Goal: Use online tool/utility: Utilize a website feature to perform a specific function

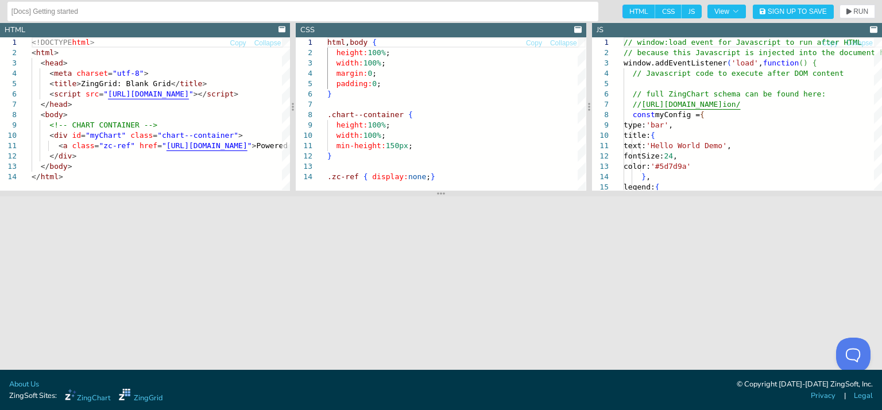
click at [611, 29] on header "JS" at bounding box center [737, 30] width 290 height 14
click at [870, 25] on div at bounding box center [873, 30] width 7 height 11
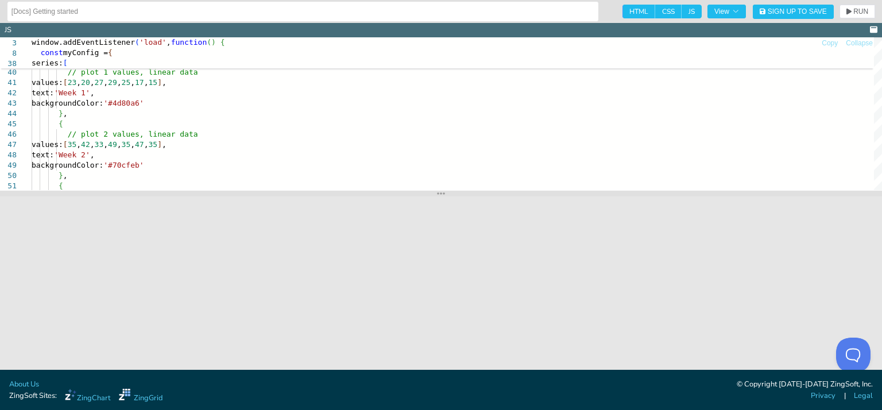
click at [864, 29] on header "JS" at bounding box center [441, 30] width 882 height 14
click at [873, 27] on icon at bounding box center [873, 29] width 7 height 6
click at [634, 9] on span "HTML" at bounding box center [638, 12] width 33 height 14
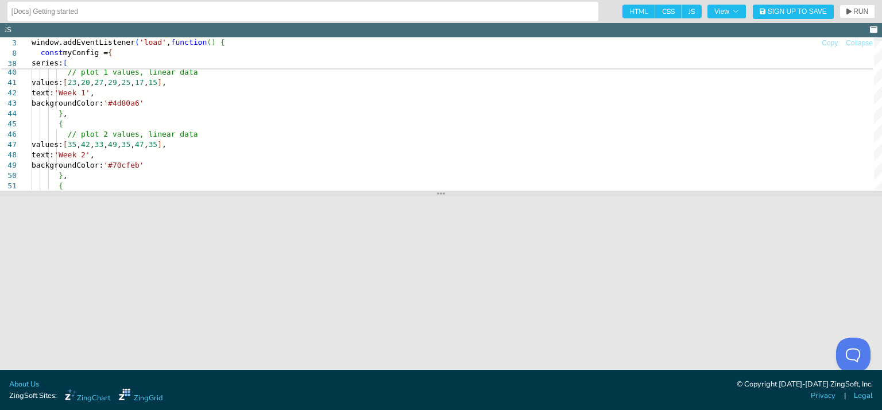
click at [630, 9] on input "HTML" at bounding box center [625, 8] width 7 height 7
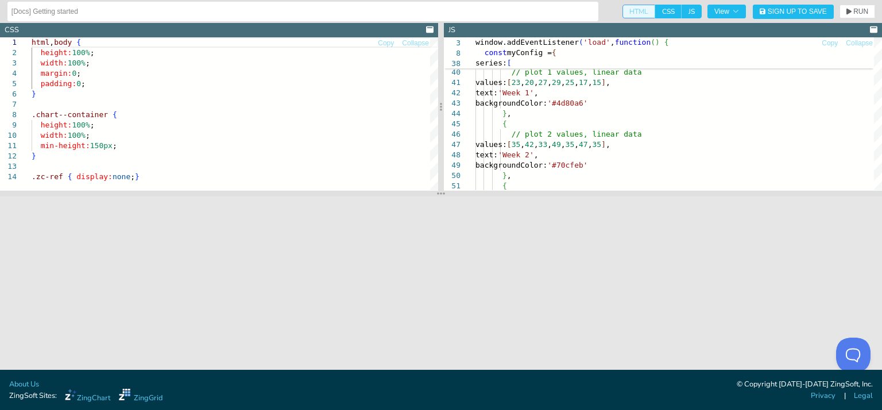
click at [641, 10] on span "HTML" at bounding box center [638, 12] width 33 height 14
click at [630, 10] on input "HTML" at bounding box center [625, 8] width 7 height 7
checkbox input "true"
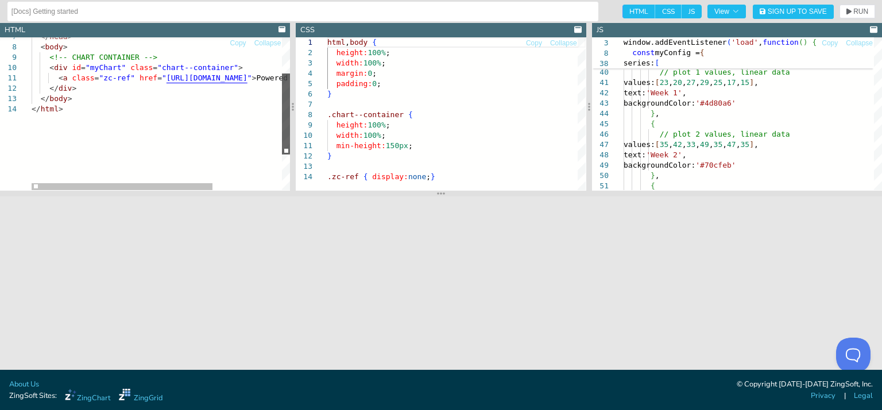
click at [282, 126] on div at bounding box center [286, 113] width 8 height 81
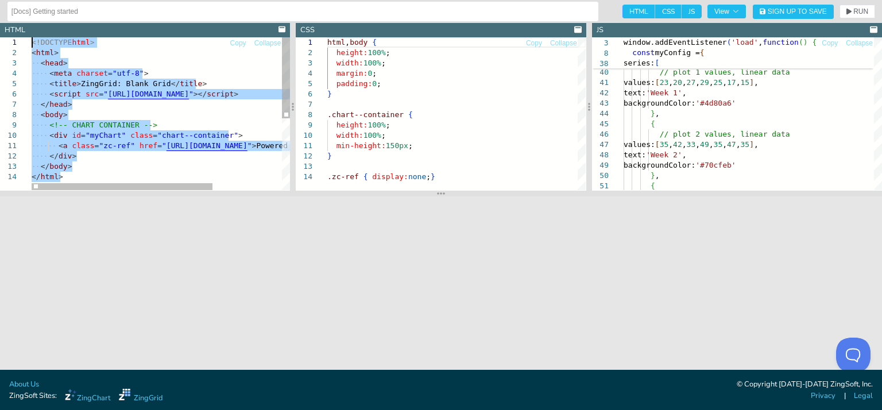
drag, startPoint x: 87, startPoint y: 110, endPoint x: 29, endPoint y: 34, distance: 95.1
click at [32, 37] on div "</ html > </ body > </ div > < a class = "zc-ref" href = " https://www.zingchar…" at bounding box center [210, 180] width 357 height 287
type textarea "</dataCollection>"
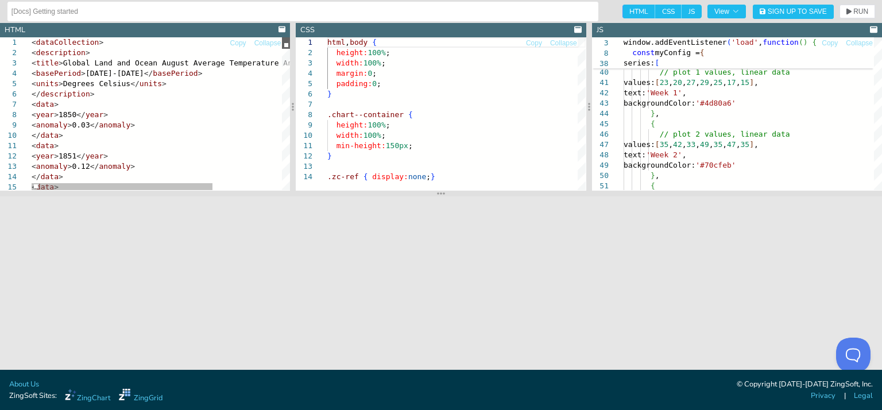
click at [290, 37] on div at bounding box center [286, 42] width 8 height 11
click at [659, 14] on span "CSS" at bounding box center [668, 12] width 26 height 14
click at [659, 12] on input "CSS" at bounding box center [658, 8] width 7 height 7
checkbox input "false"
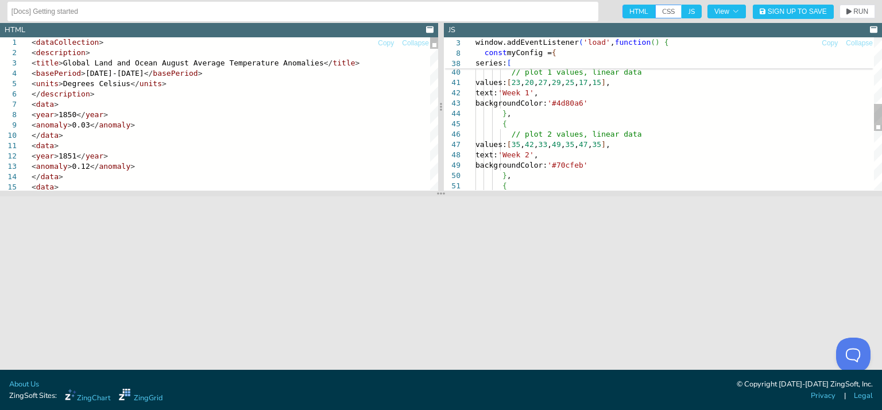
click at [690, 11] on span "JS" at bounding box center [692, 12] width 20 height 14
click at [689, 11] on input "JS" at bounding box center [685, 8] width 7 height 7
checkbox input "false"
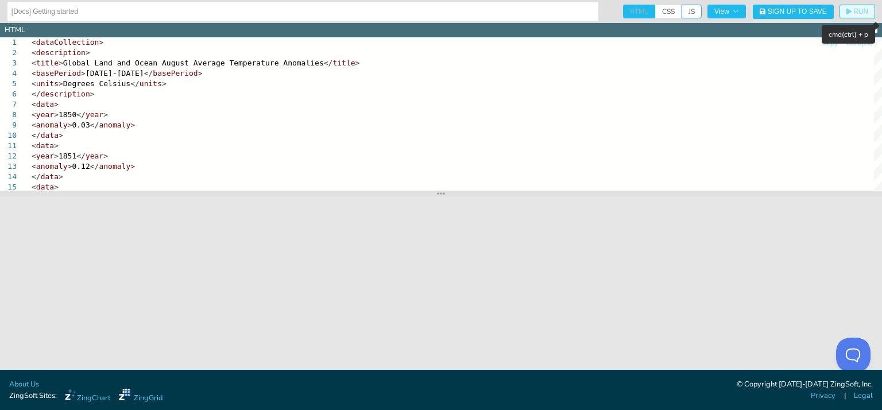
click at [858, 15] on span "RUN" at bounding box center [860, 11] width 15 height 7
click at [666, 16] on span "CSS" at bounding box center [668, 12] width 26 height 14
click at [663, 12] on input "CSS" at bounding box center [658, 8] width 7 height 7
checkbox input "true"
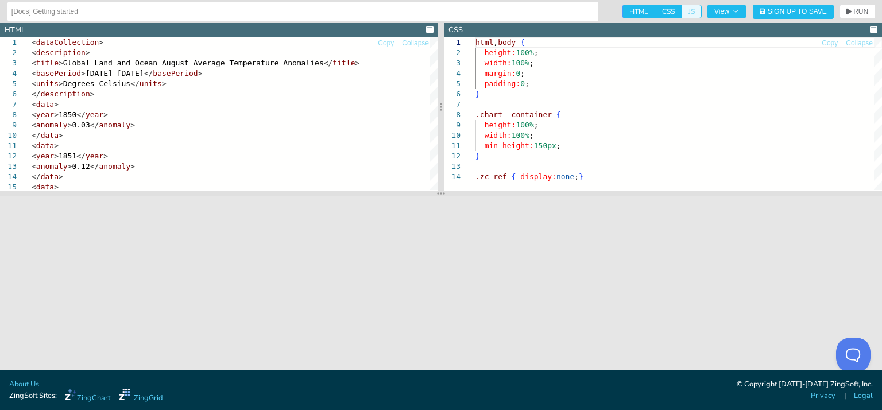
click at [684, 15] on span "JS" at bounding box center [692, 12] width 20 height 14
click at [684, 12] on input "JS" at bounding box center [685, 8] width 7 height 7
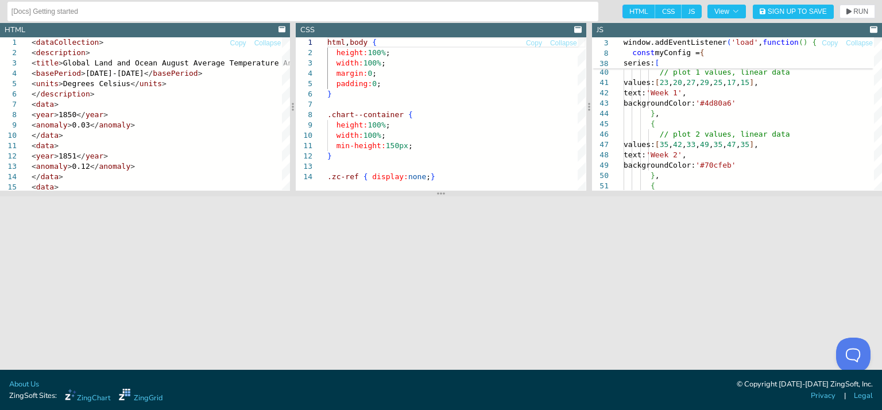
click at [684, 15] on span "JS" at bounding box center [692, 12] width 20 height 14
click at [684, 12] on input "JS" at bounding box center [685, 8] width 7 height 7
checkbox input "false"
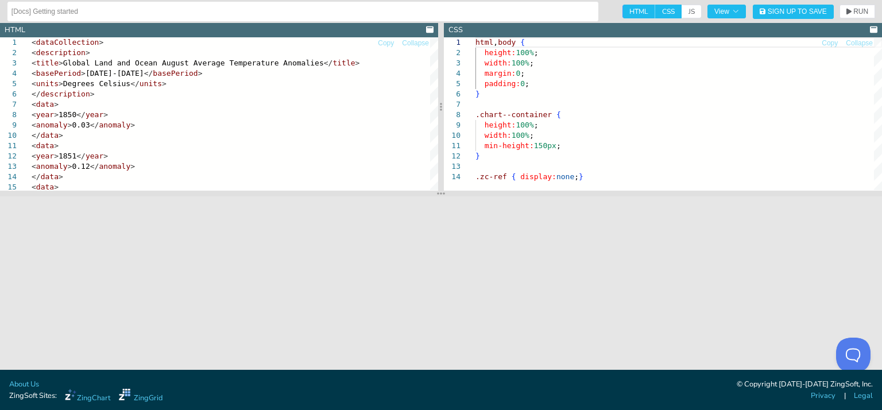
click at [677, 13] on span "CSS" at bounding box center [668, 12] width 26 height 14
click at [663, 12] on input "CSS" at bounding box center [658, 8] width 7 height 7
checkbox input "false"
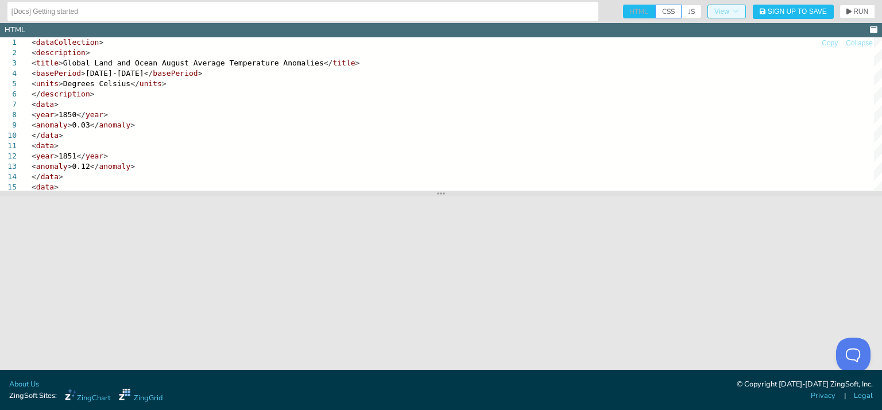
click at [722, 11] on span "View" at bounding box center [726, 11] width 25 height 7
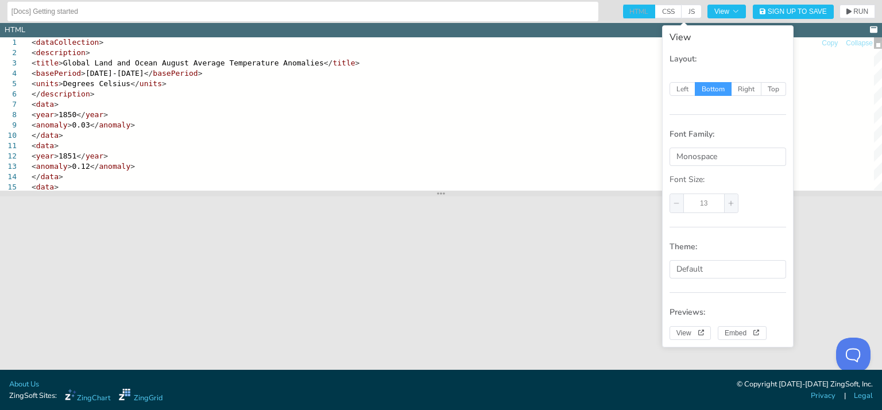
type textarea "<dataCollection> <description> <title>Global Land and Ocean August Average Temp…"
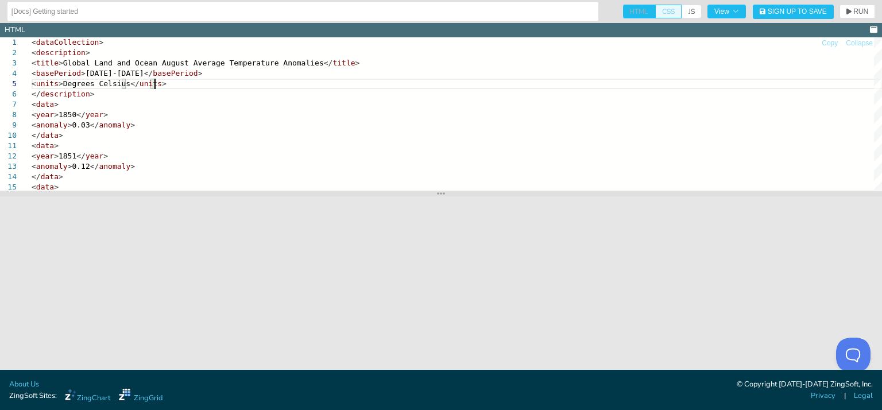
click at [665, 9] on span "CSS" at bounding box center [668, 12] width 26 height 14
click at [663, 9] on input "CSS" at bounding box center [658, 8] width 7 height 7
checkbox input "true"
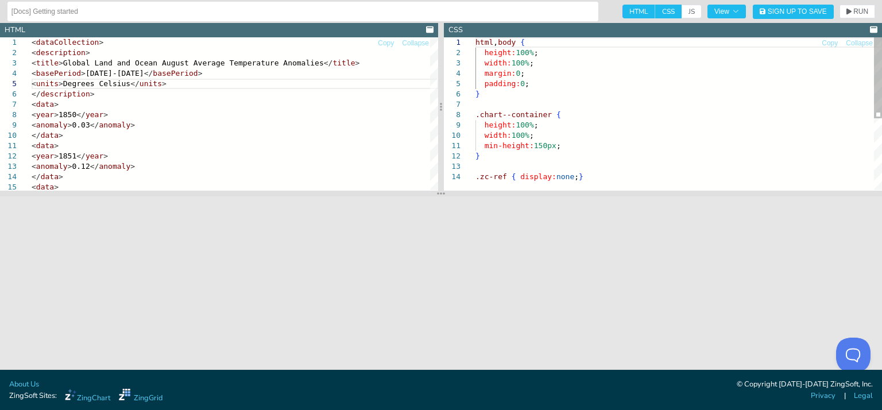
click at [772, 135] on div "html , body { height: 100% ; width: 100% ; margin: 0 ; padding: 0 ; } .chart--c…" at bounding box center [678, 180] width 406 height 287
click at [775, 16] on button "Sign Up to Save" at bounding box center [793, 12] width 81 height 14
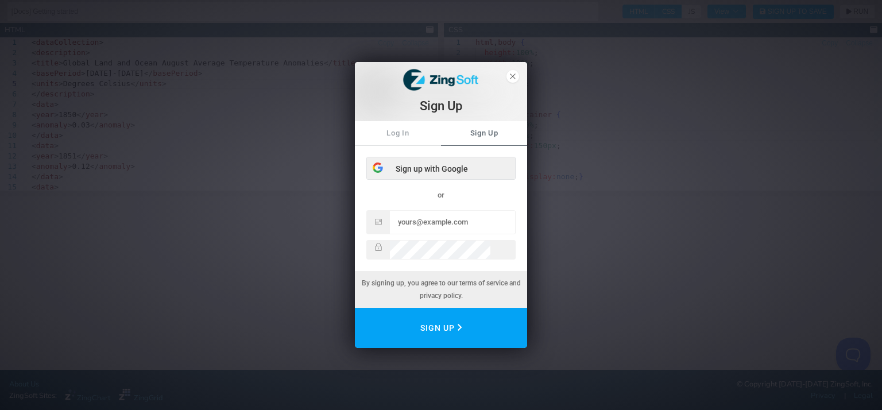
click at [435, 167] on div "Sign up with Google" at bounding box center [441, 168] width 148 height 23
